Goal: Task Accomplishment & Management: Complete application form

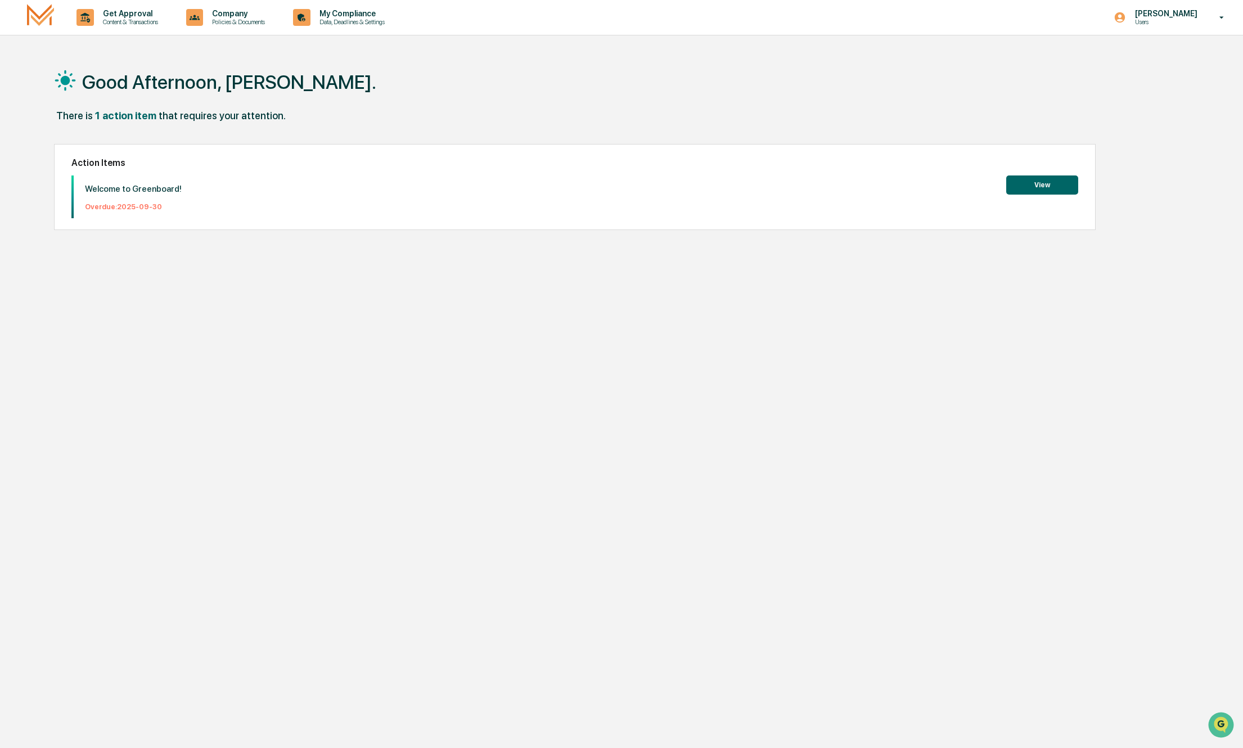
click at [1047, 182] on button "View" at bounding box center [1042, 185] width 72 height 19
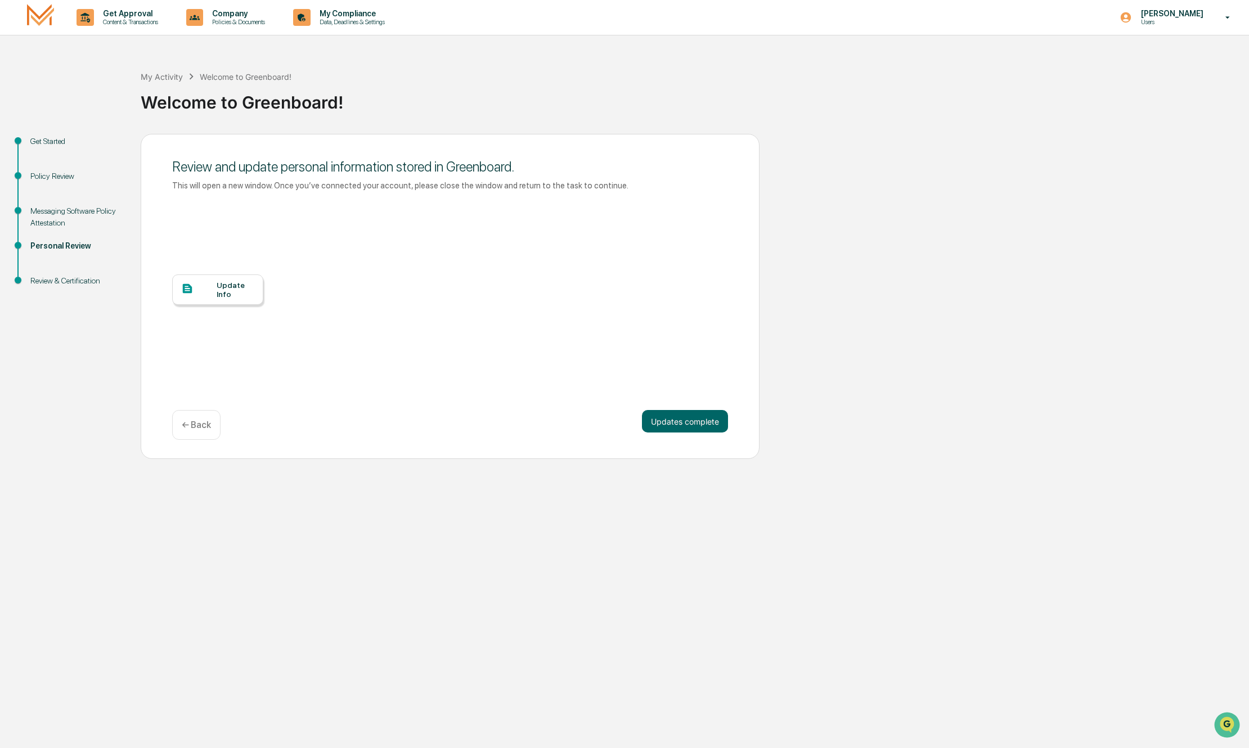
click at [236, 295] on div "Update Info" at bounding box center [236, 290] width 38 height 18
click at [52, 281] on div "Review & Certification" at bounding box center [76, 281] width 92 height 12
click at [666, 427] on button "Updates complete" at bounding box center [685, 421] width 86 height 23
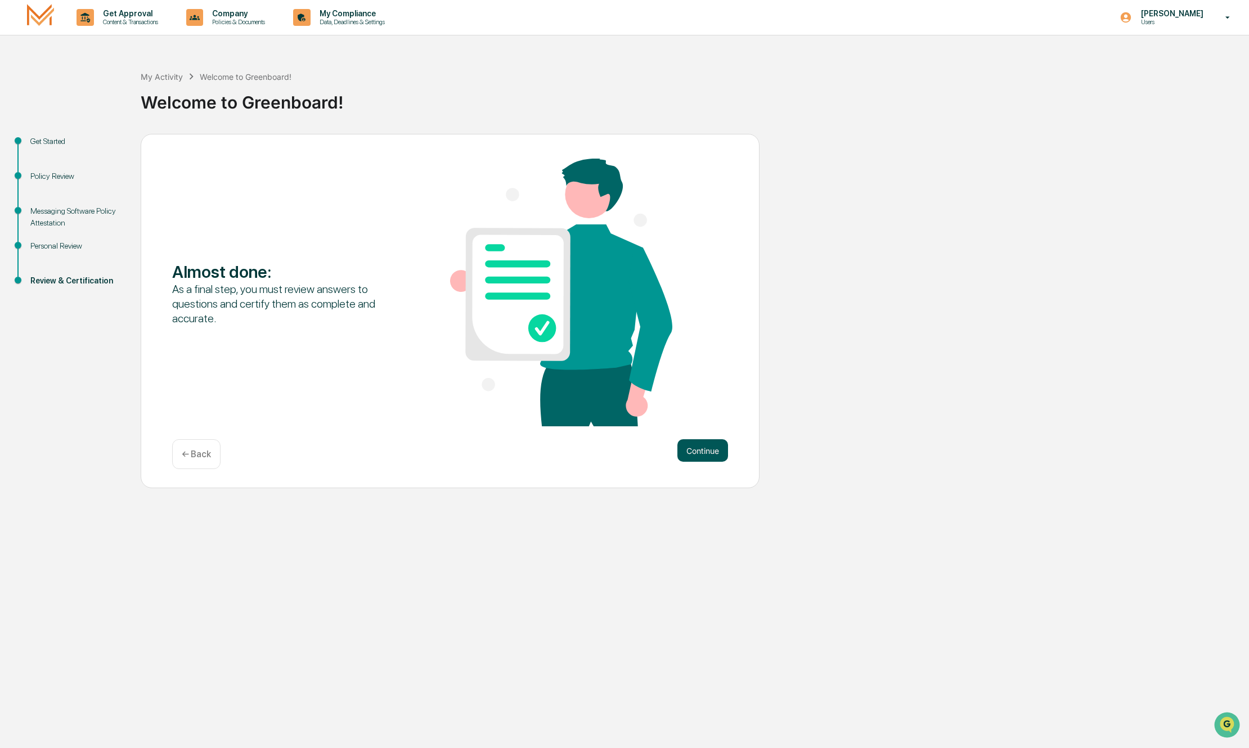
click at [709, 454] on button "Continue" at bounding box center [702, 450] width 51 height 23
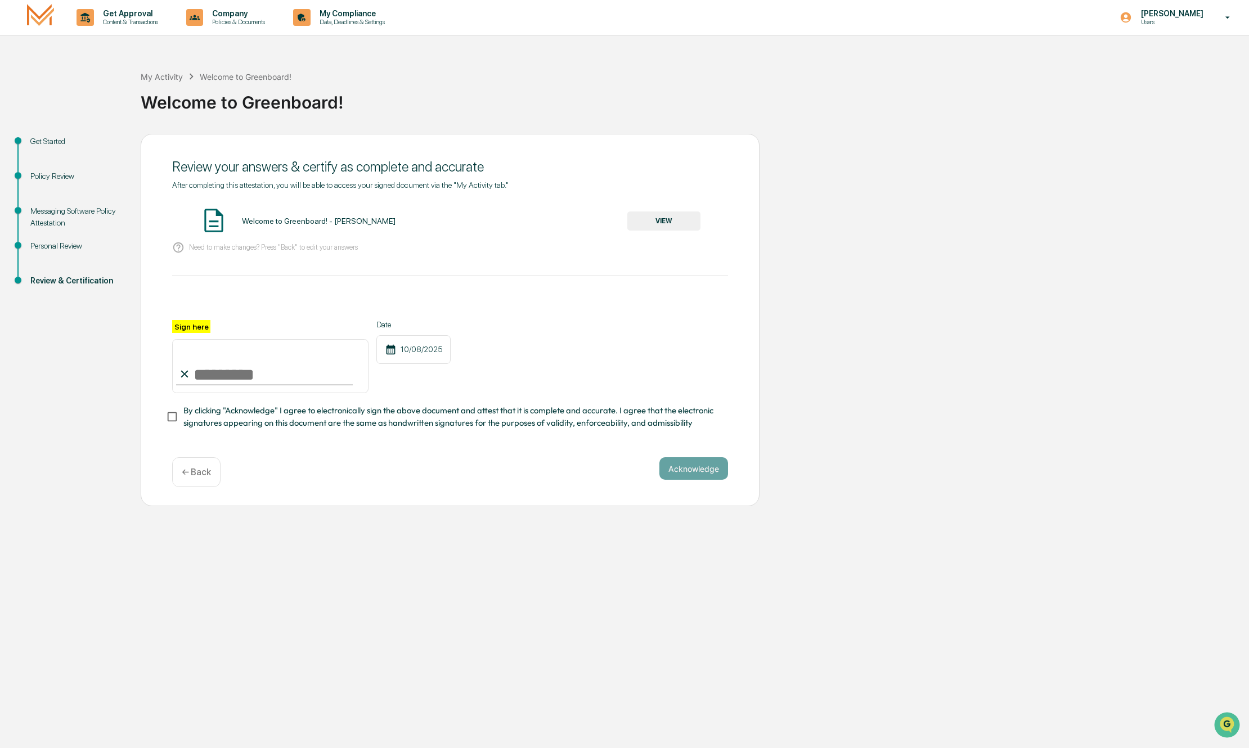
click at [302, 374] on input "Sign here" at bounding box center [270, 366] width 196 height 54
type input "**********"
click at [700, 473] on button "Acknowledge" at bounding box center [693, 468] width 69 height 23
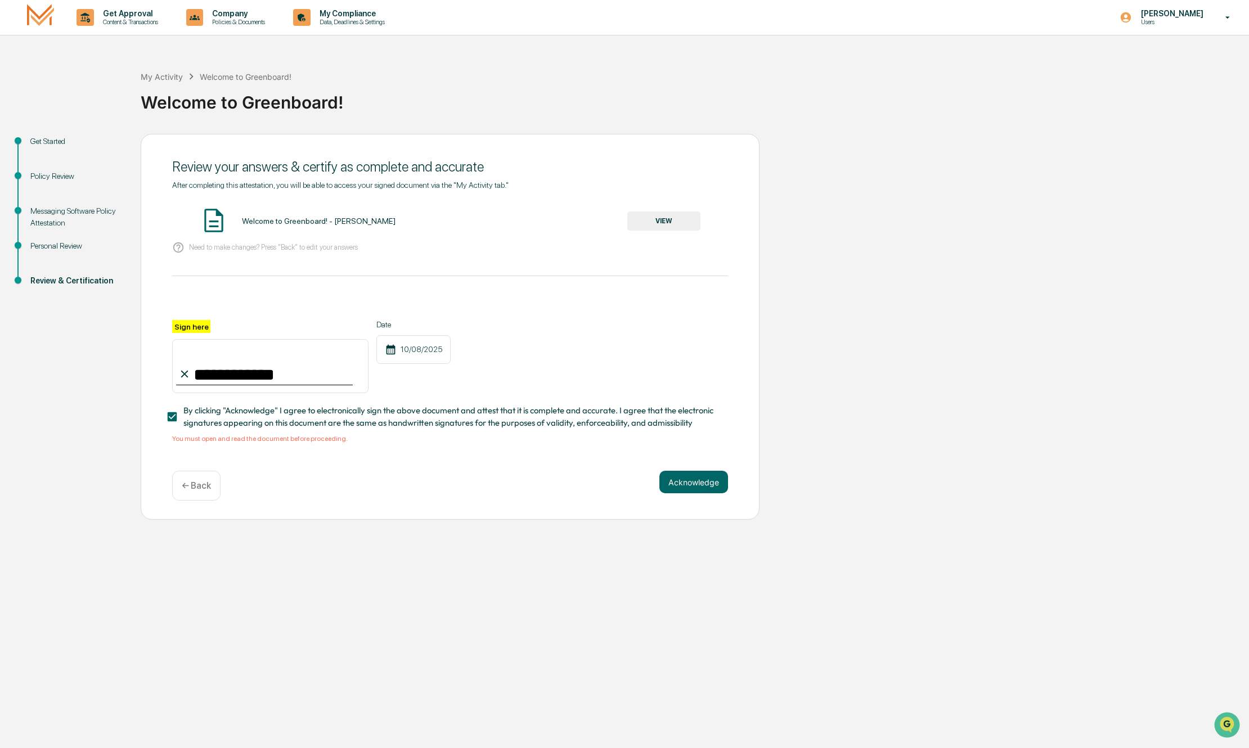
click at [666, 218] on button "VIEW" at bounding box center [663, 221] width 73 height 19
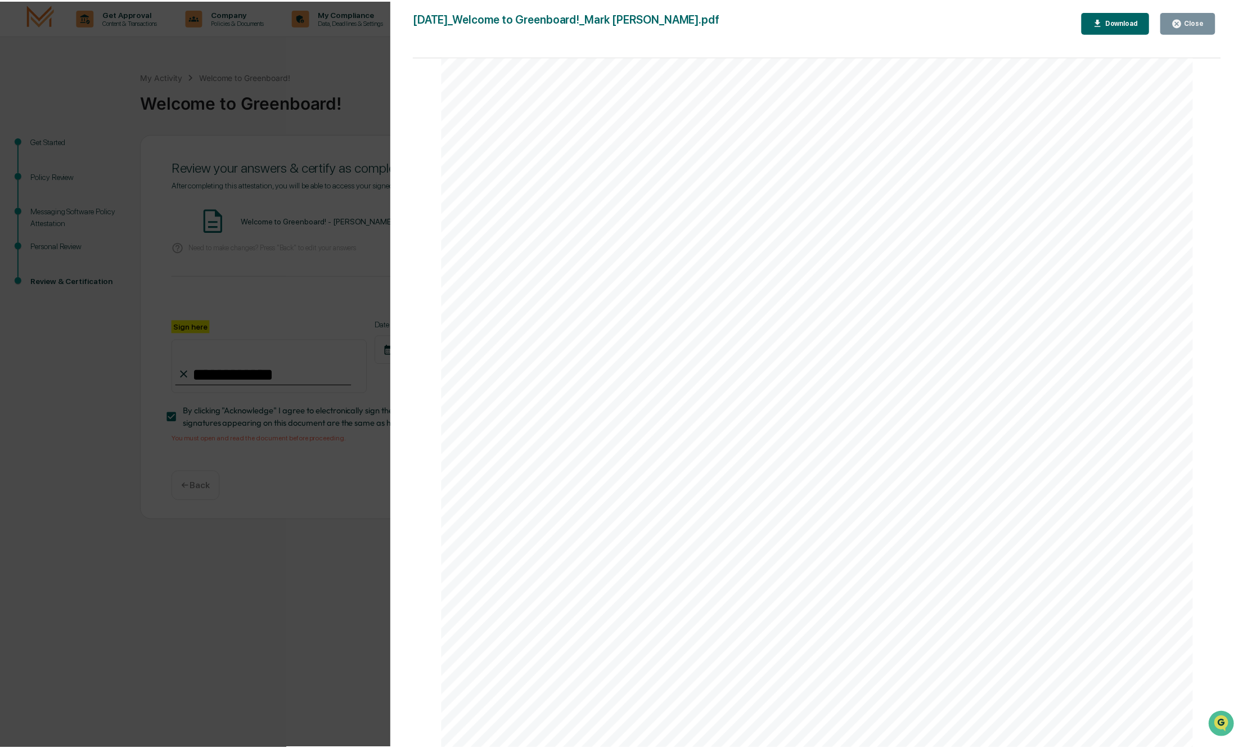
scroll to position [1509, 0]
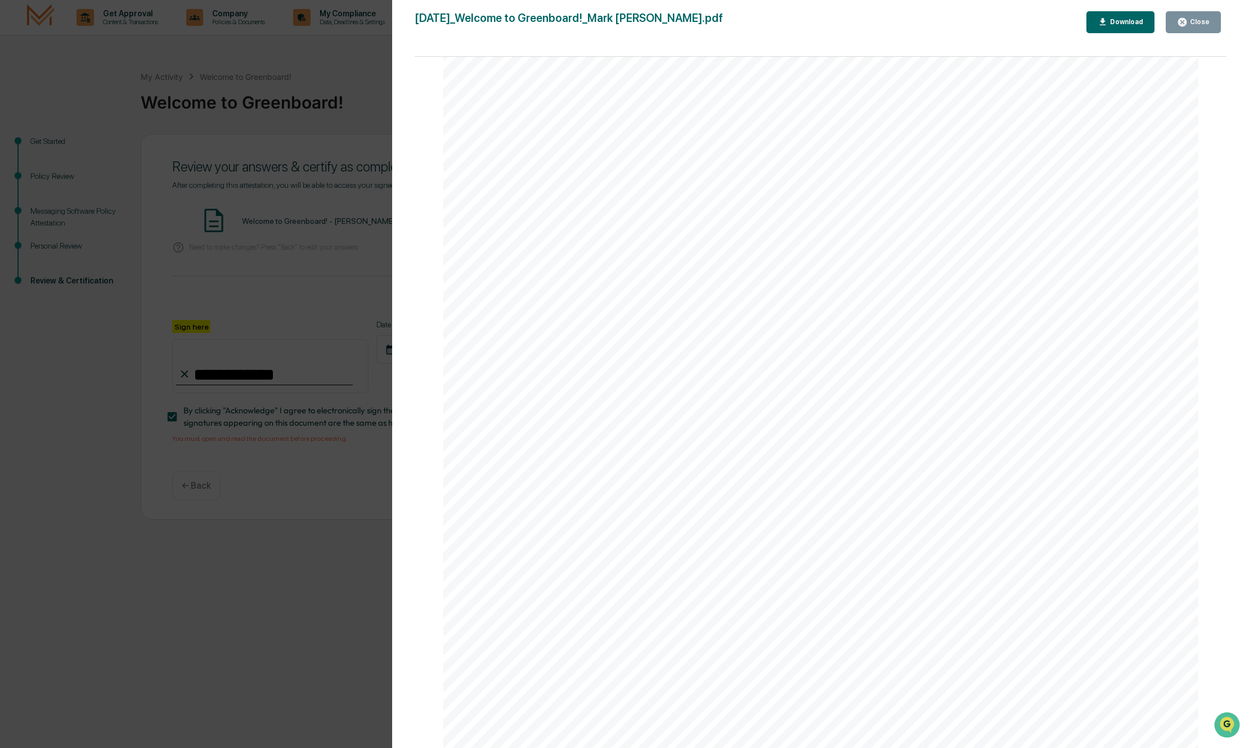
click at [1194, 21] on div "Close" at bounding box center [1198, 22] width 22 height 8
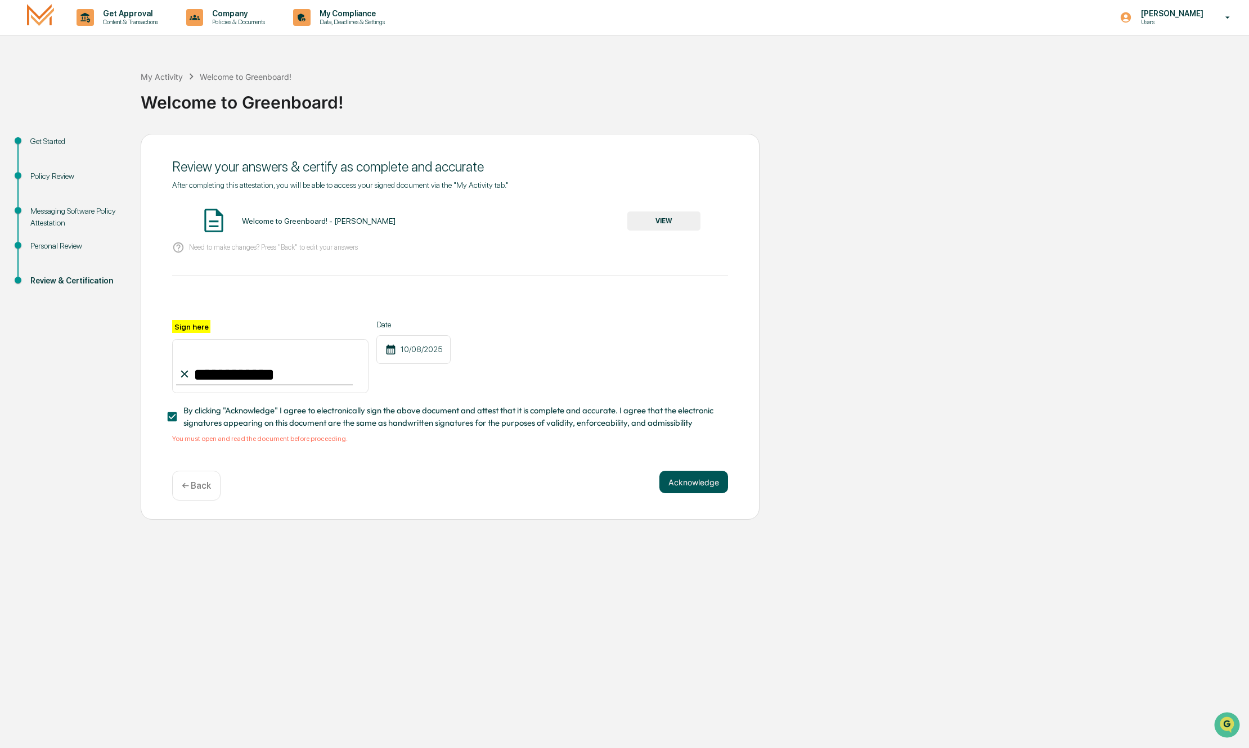
click at [694, 491] on button "Acknowledge" at bounding box center [693, 482] width 69 height 23
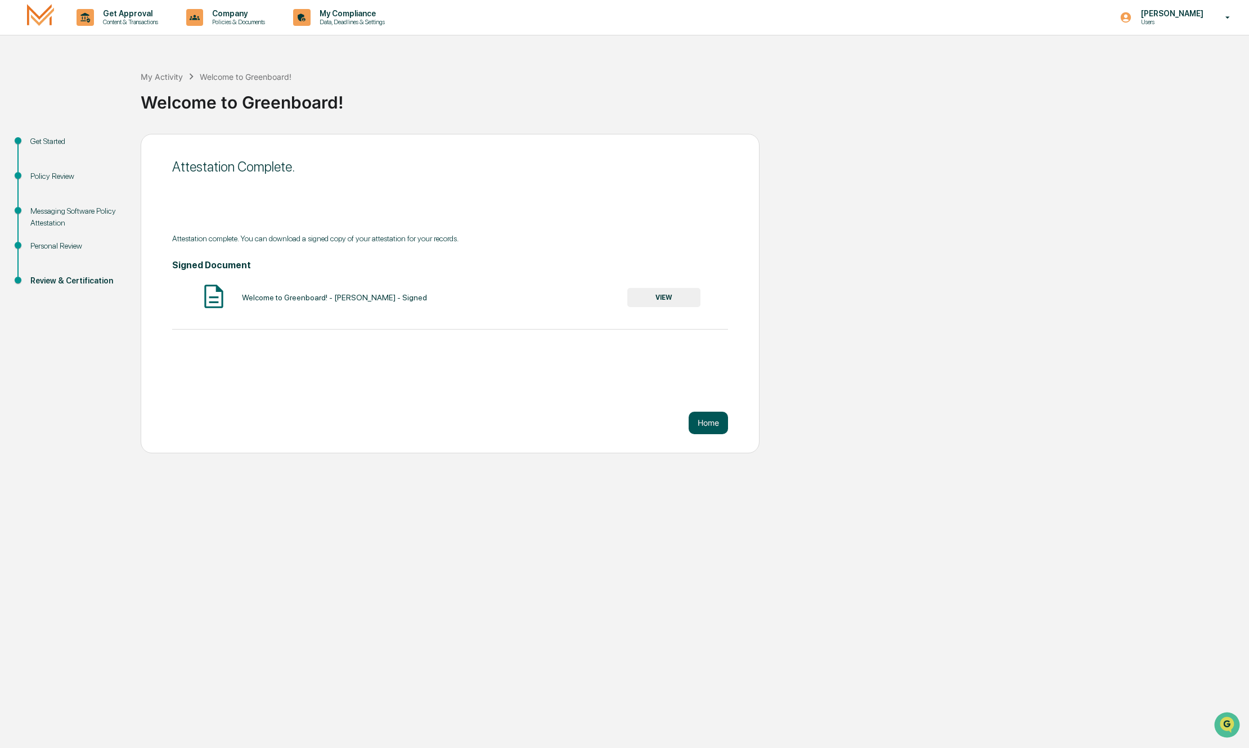
click at [709, 430] on button "Home" at bounding box center [708, 423] width 39 height 23
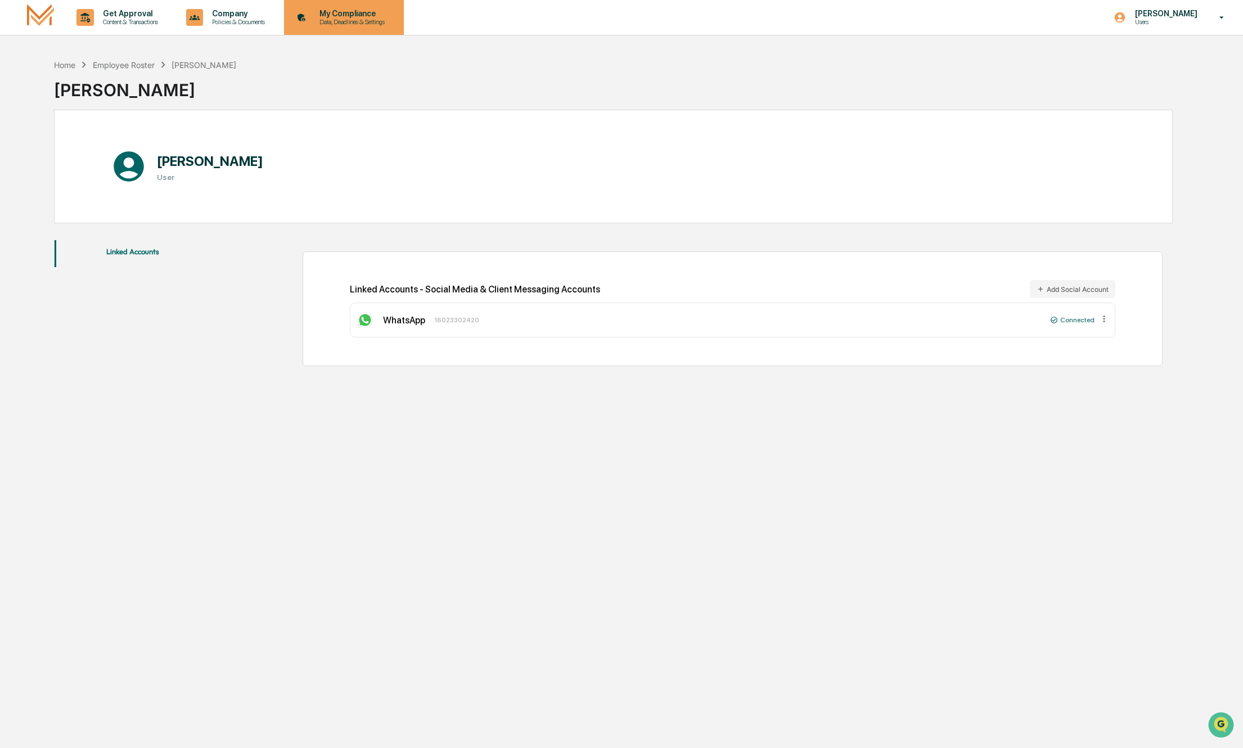
click at [350, 13] on p "My Compliance" at bounding box center [351, 13] width 80 height 9
click at [204, 20] on icon at bounding box center [194, 17] width 17 height 17
click at [245, 57] on li "Policy Document Library" at bounding box center [255, 57] width 146 height 21
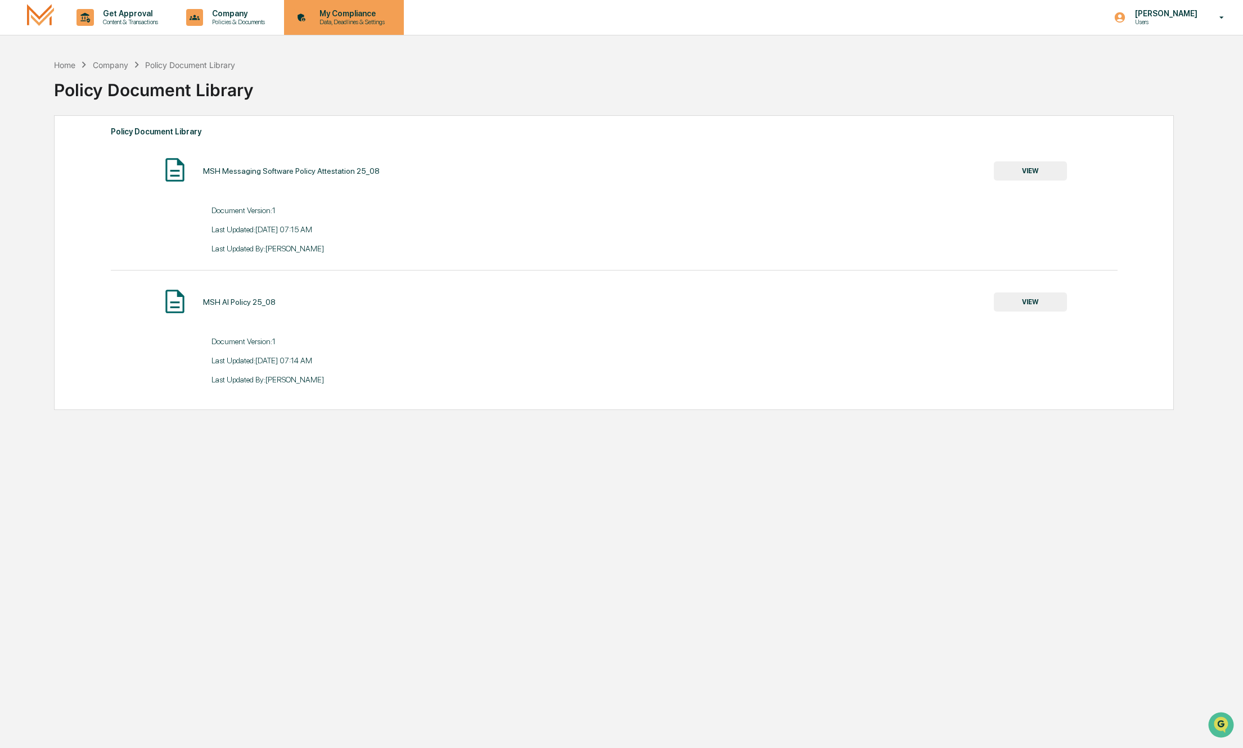
click at [313, 28] on div "My Compliance Data, Deadlines & Settings" at bounding box center [343, 17] width 109 height 35
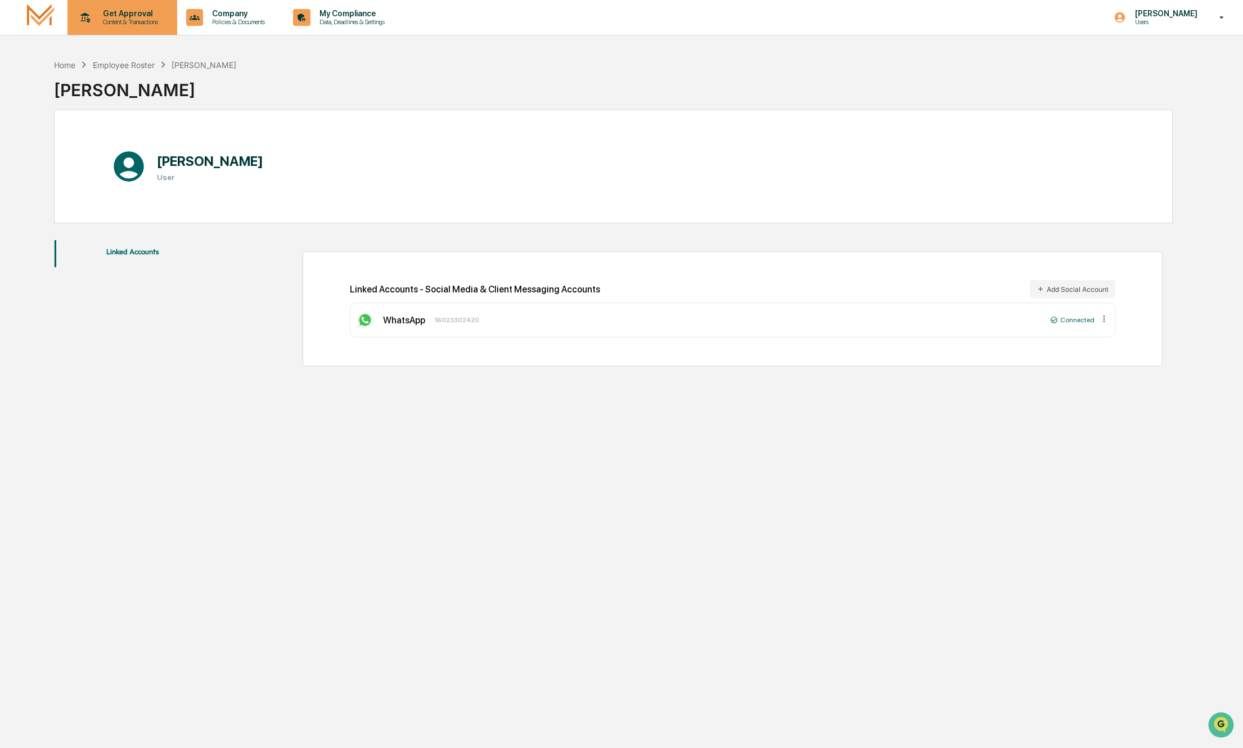
click at [111, 16] on p "Get Approval" at bounding box center [129, 13] width 70 height 9
click at [1164, 17] on div at bounding box center [624, 374] width 1249 height 748
click at [1164, 17] on p "[PERSON_NAME]" at bounding box center [1164, 13] width 77 height 9
click at [376, 14] on div at bounding box center [624, 374] width 1249 height 748
click at [376, 14] on p "My Compliance" at bounding box center [351, 13] width 80 height 9
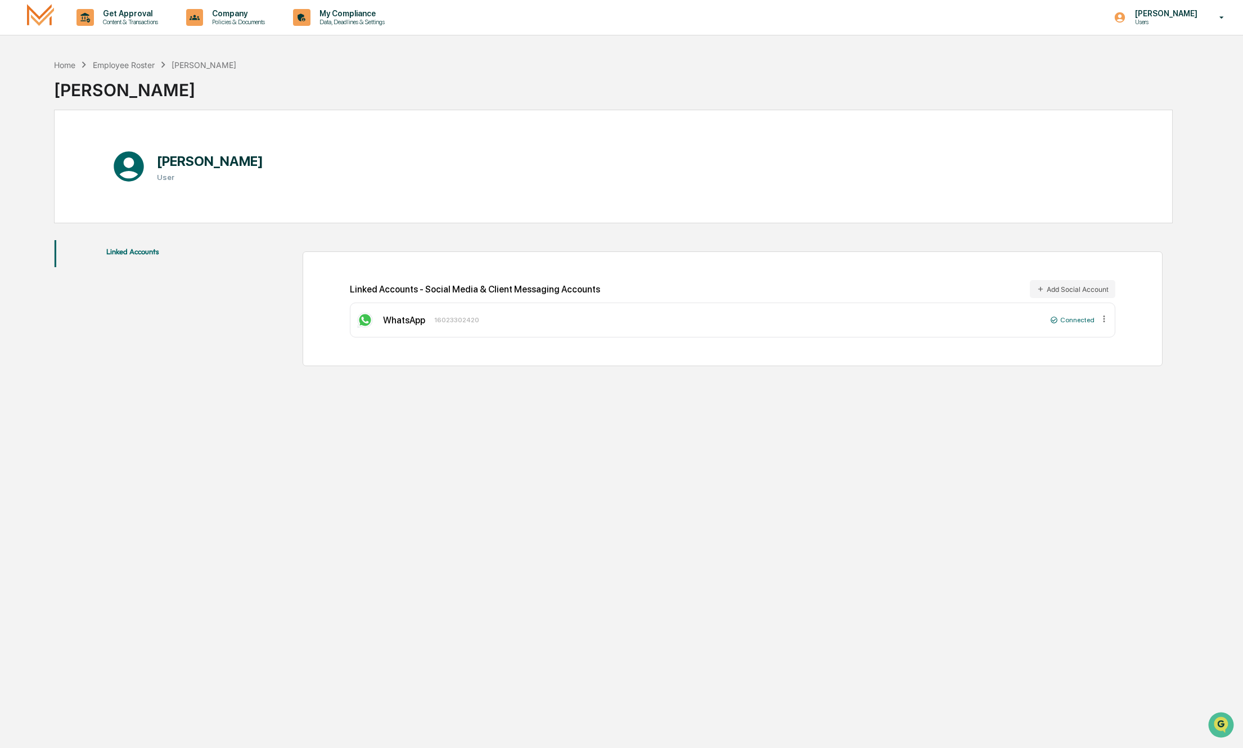
click at [139, 252] on button "Linked Accounts" at bounding box center [133, 253] width 156 height 27
click at [107, 63] on div "Employee Roster" at bounding box center [124, 65] width 62 height 10
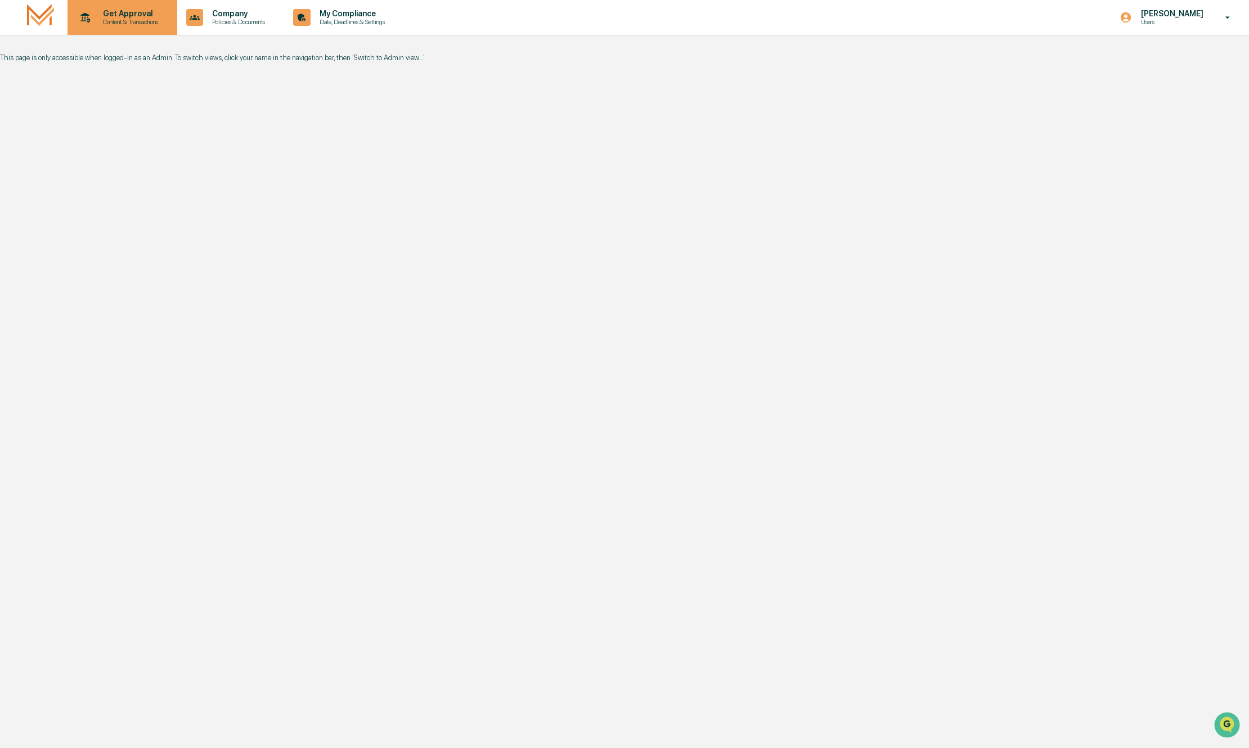
click at [106, 25] on p "Content & Transactions" at bounding box center [129, 22] width 70 height 8
click at [205, 17] on div at bounding box center [624, 374] width 1249 height 748
click at [204, 17] on icon at bounding box center [194, 17] width 17 height 17
click at [231, 74] on li "Approved Content Library" at bounding box center [255, 78] width 146 height 21
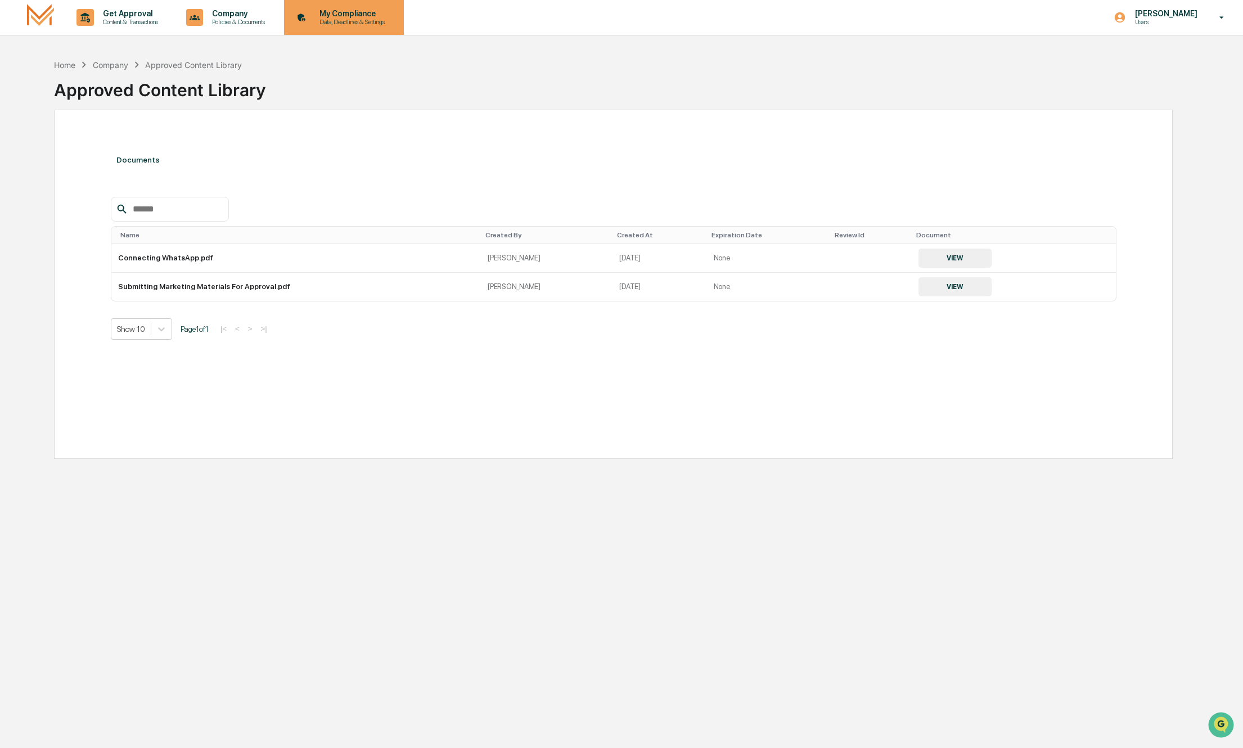
click at [347, 18] on p "Data, Deadlines & Settings" at bounding box center [351, 22] width 80 height 8
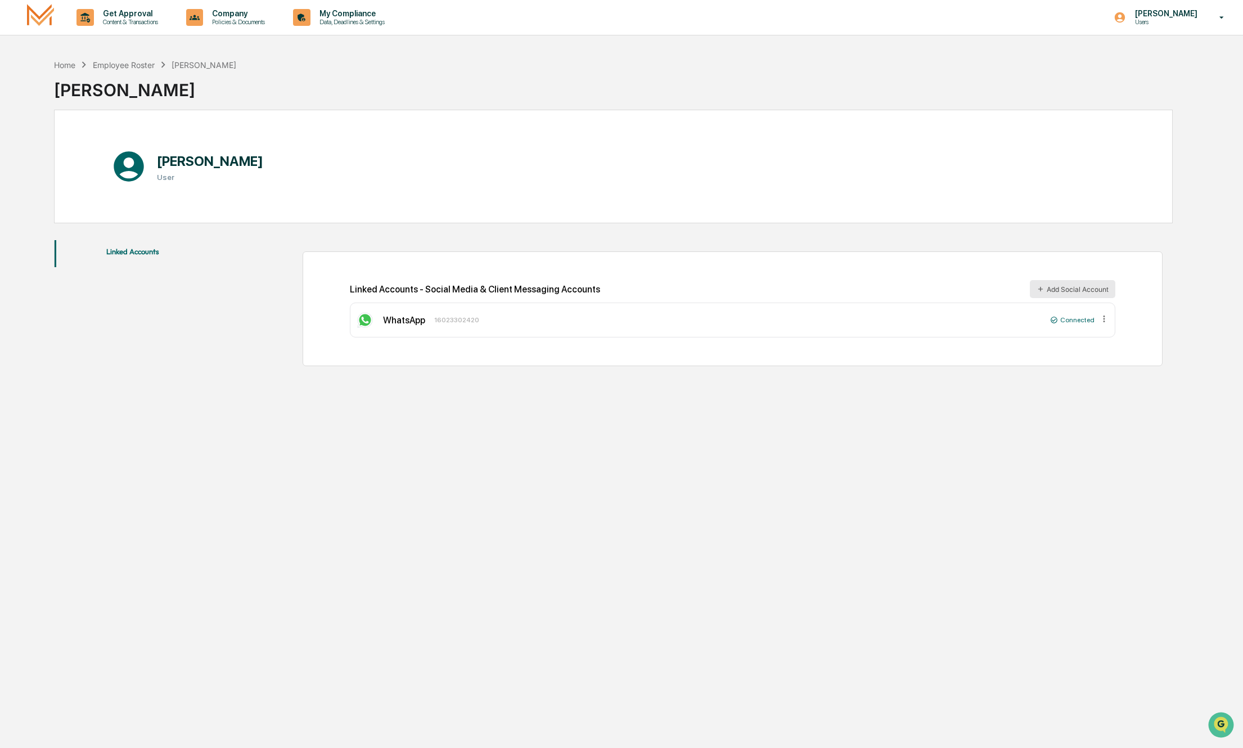
click at [1055, 291] on button "Add Social Account" at bounding box center [1073, 289] width 86 height 18
click at [1126, 19] on icon at bounding box center [1120, 17] width 11 height 11
click at [330, 83] on div at bounding box center [624, 374] width 1249 height 748
click at [48, 22] on img at bounding box center [40, 17] width 27 height 26
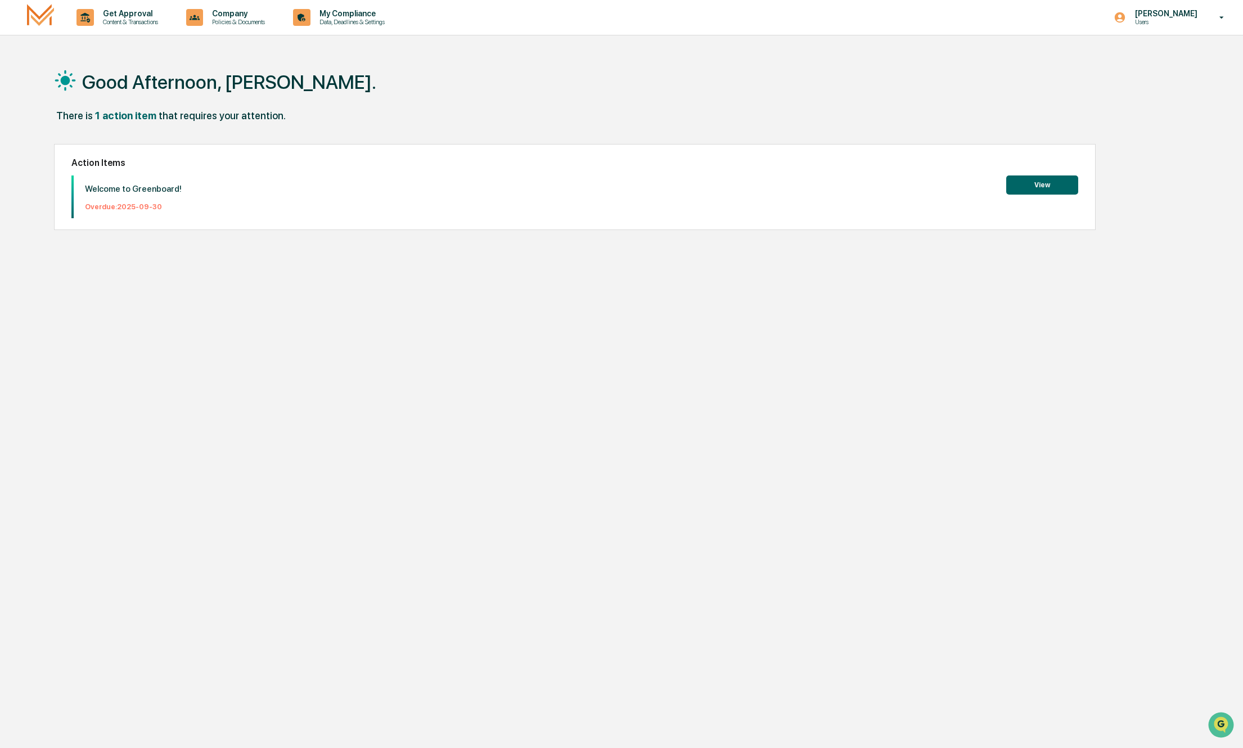
click at [1048, 185] on button "View" at bounding box center [1042, 185] width 72 height 19
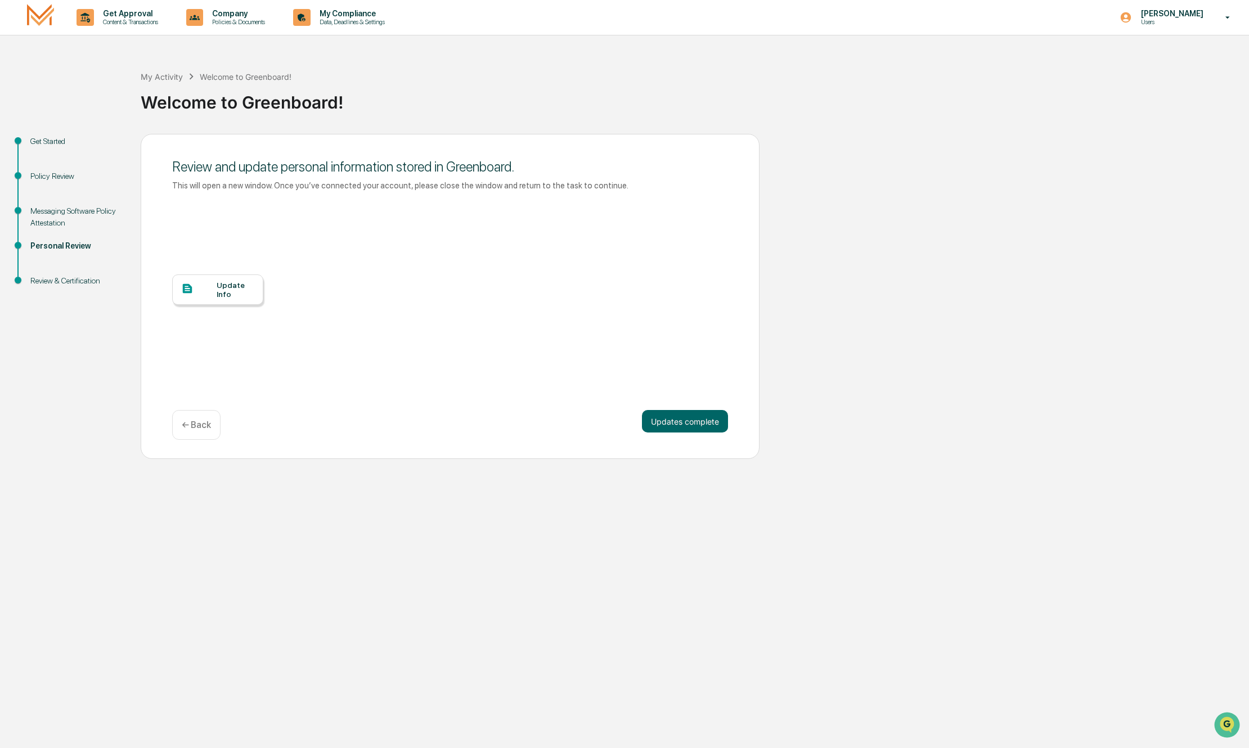
click at [209, 294] on div at bounding box center [198, 289] width 35 height 14
